Goal: Task Accomplishment & Management: Manage account settings

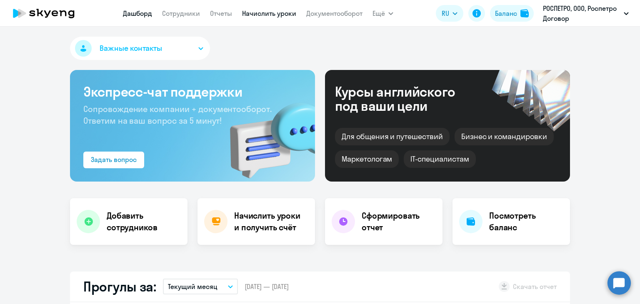
click at [275, 14] on link "Начислить уроки" at bounding box center [269, 13] width 54 height 8
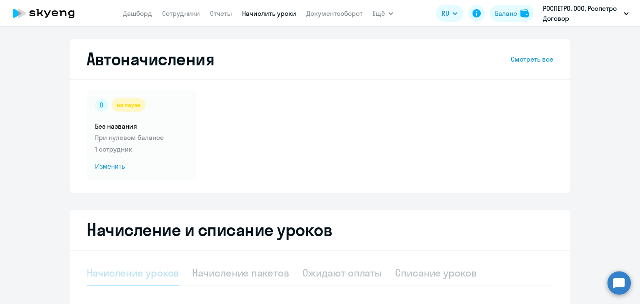
select select "10"
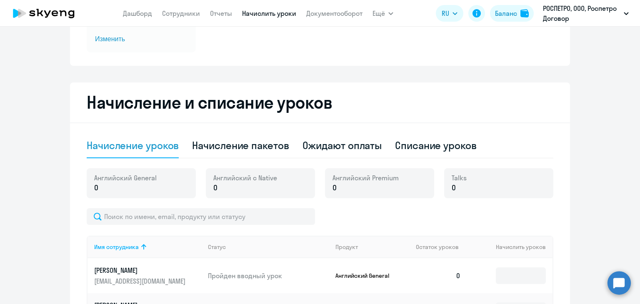
scroll to position [208, 0]
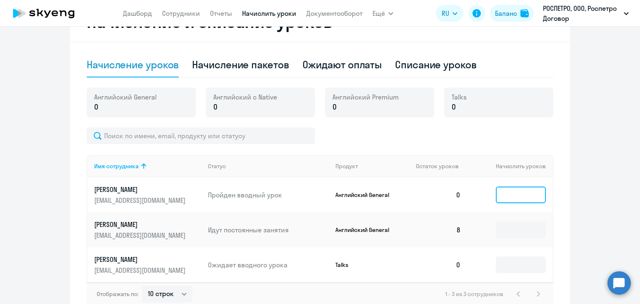
click at [504, 195] on input at bounding box center [521, 195] width 50 height 17
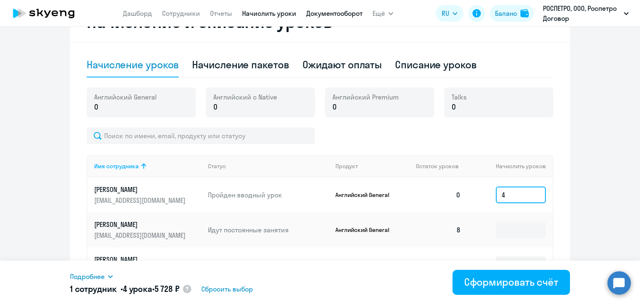
type input "4"
click at [341, 12] on link "Документооборот" at bounding box center [334, 13] width 56 height 8
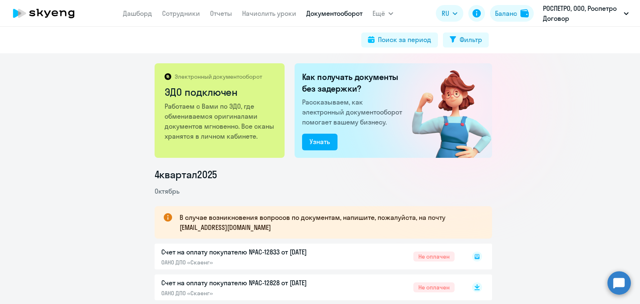
scroll to position [42, 0]
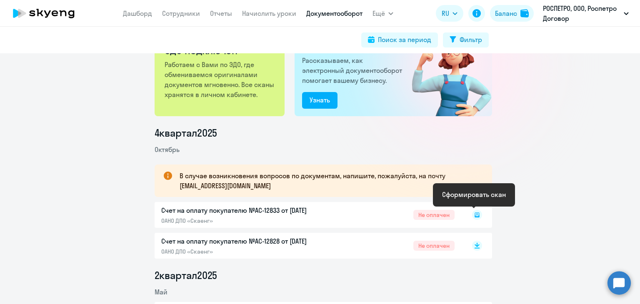
click at [475, 213] on icon at bounding box center [477, 215] width 5 height 5
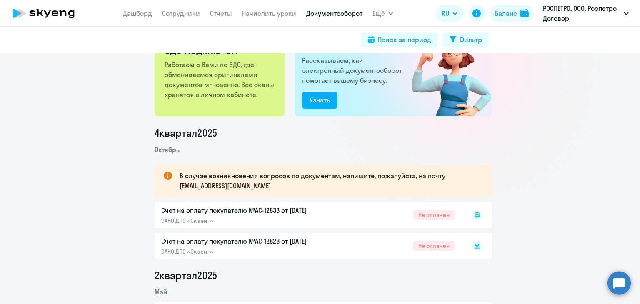
click at [477, 215] on rect at bounding box center [477, 215] width 10 height 10
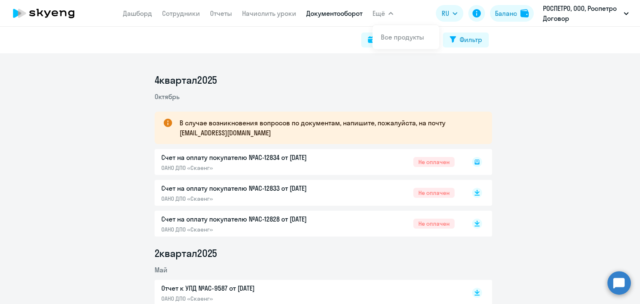
click at [381, 13] on span "Ещё" at bounding box center [379, 13] width 13 height 10
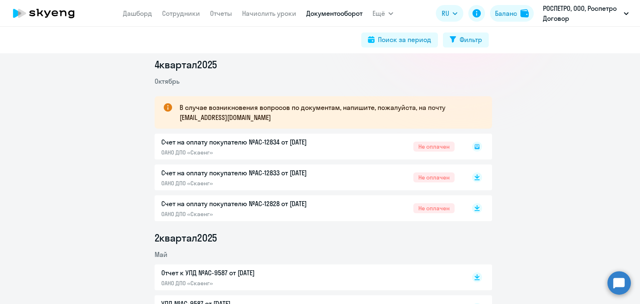
scroll to position [125, 0]
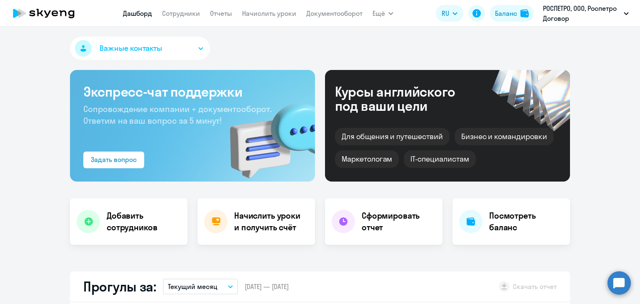
select select "30"
click at [174, 42] on button "Важные контакты" at bounding box center [140, 48] width 140 height 23
